Goal: Task Accomplishment & Management: Complete application form

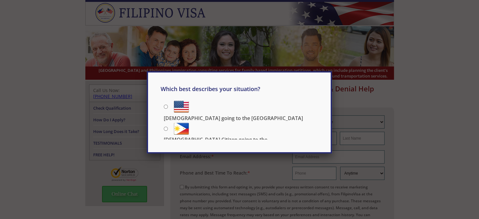
click at [166, 107] on input "[DEMOGRAPHIC_DATA] going to the [GEOGRAPHIC_DATA]" at bounding box center [166, 106] width 4 height 4
radio input "true"
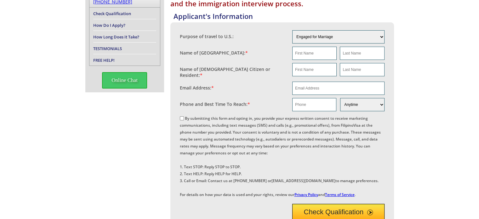
scroll to position [63, 0]
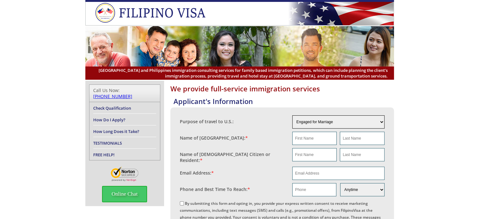
click at [322, 121] on select "Engaged for Marriage Already Married to [DEMOGRAPHIC_DATA] Citizen / Resident F…" at bounding box center [338, 121] width 92 height 13
